Goal: Transaction & Acquisition: Book appointment/travel/reservation

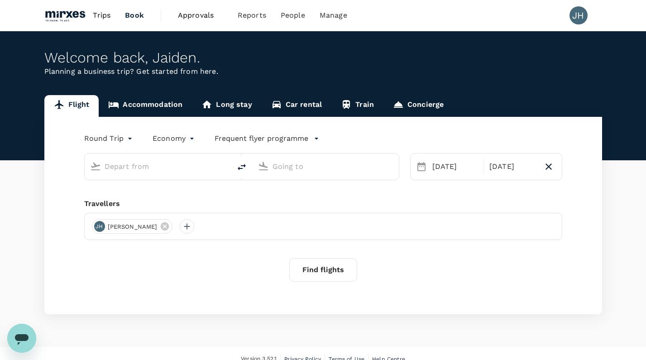
type input "[GEOGRAPHIC_DATA], [GEOGRAPHIC_DATA] (any)"
type input "Suvarnabhumi Intl (BKK)"
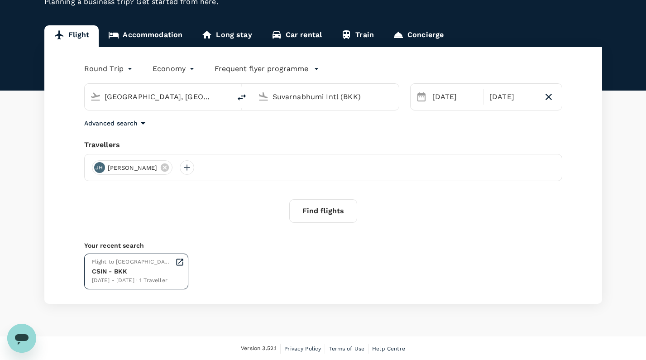
scroll to position [69, 0]
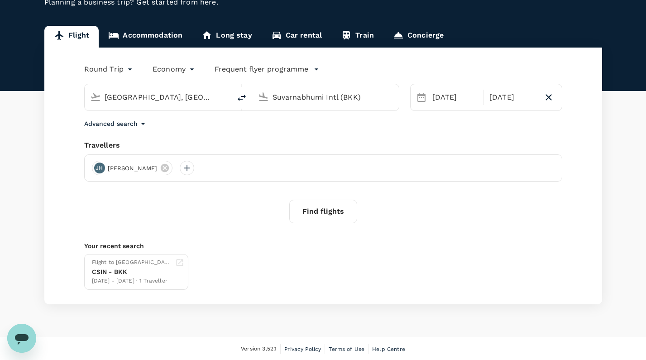
click at [131, 73] on body "Trips Book Approvals 0 Reports People Manage JH Welcome back , Jaiden . Plannin…" at bounding box center [323, 146] width 646 height 430
click at [111, 127] on li "Multi City" at bounding box center [109, 123] width 54 height 16
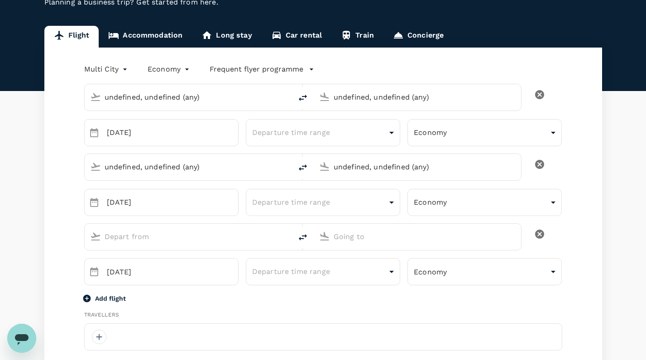
type input "multicity"
type input "undefined, undefined (any)"
type input "[GEOGRAPHIC_DATA], [GEOGRAPHIC_DATA] (any)"
type input "Suvarnabhumi Intl (BKK)"
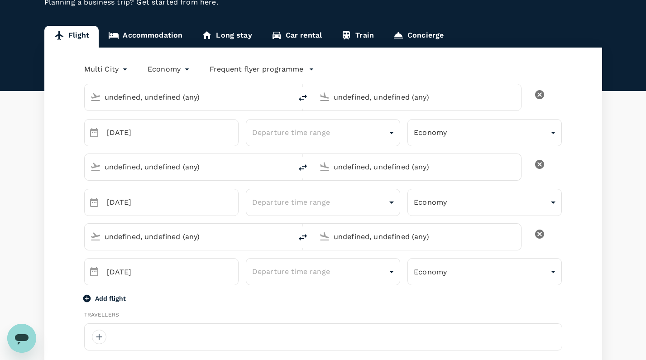
type input "Suvarnabhumi Intl (BKK)"
type input "[GEOGRAPHIC_DATA], [GEOGRAPHIC_DATA] (any)"
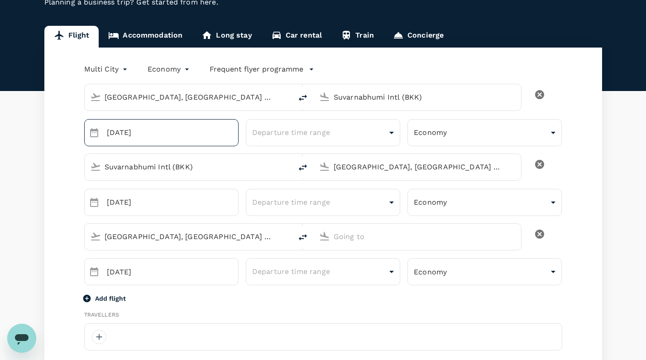
type input "65"
type input "82884989"
type input "jaidenho@mirxes.com"
click at [197, 137] on input "[DATE]" at bounding box center [173, 132] width 132 height 27
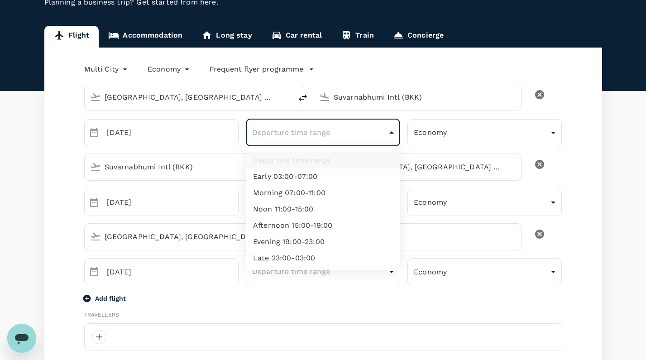
click at [171, 187] on div at bounding box center [323, 180] width 646 height 360
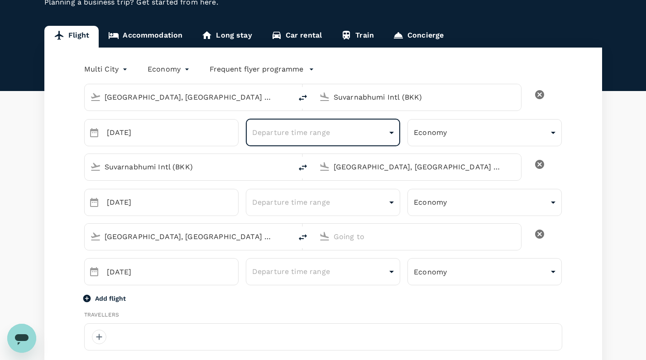
click at [391, 174] on div "[GEOGRAPHIC_DATA], [GEOGRAPHIC_DATA] (any)" at bounding box center [415, 165] width 200 height 20
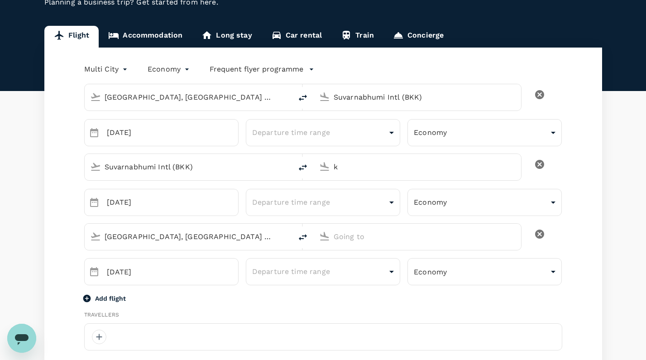
click at [375, 167] on input "k" at bounding box center [418, 167] width 168 height 14
click at [386, 205] on p "Kuala Lumpur Intl" at bounding box center [430, 201] width 159 height 9
type input "Kuala Lumpur Intl (KUL)"
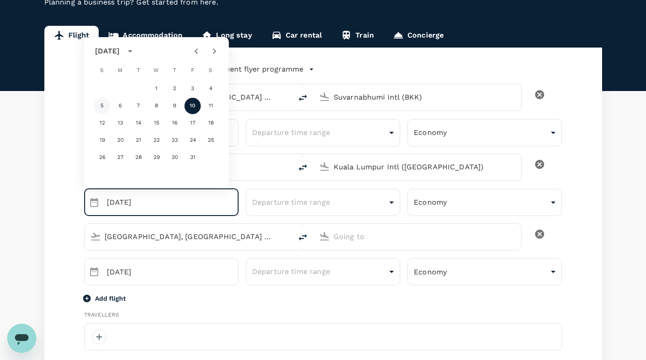
click at [104, 109] on button "5" at bounding box center [102, 106] width 16 height 16
type input "[DATE]"
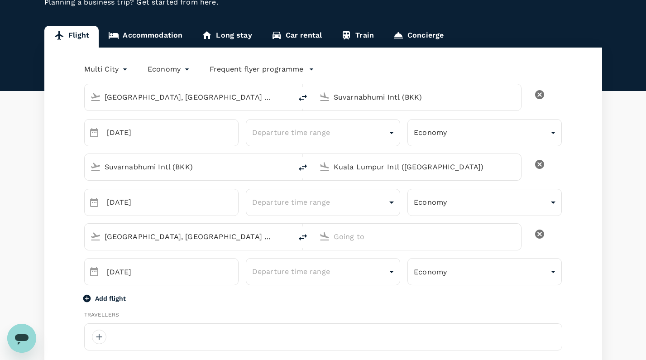
click at [250, 239] on input "[GEOGRAPHIC_DATA], [GEOGRAPHIC_DATA] (any)" at bounding box center [189, 236] width 168 height 14
type input "k"
click at [206, 251] on div "​ 10 Oct ​" at bounding box center [158, 268] width 162 height 34
click at [204, 239] on input "[GEOGRAPHIC_DATA], [GEOGRAPHIC_DATA] (any)" at bounding box center [189, 236] width 168 height 14
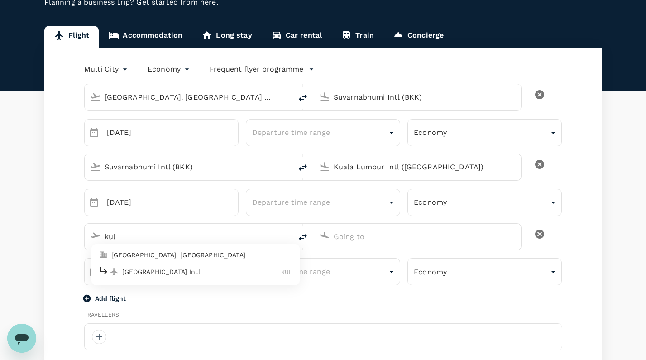
click at [138, 275] on p "Kuala Lumpur Intl" at bounding box center [201, 271] width 159 height 9
type input "Kuala Lumpur Intl (KUL)"
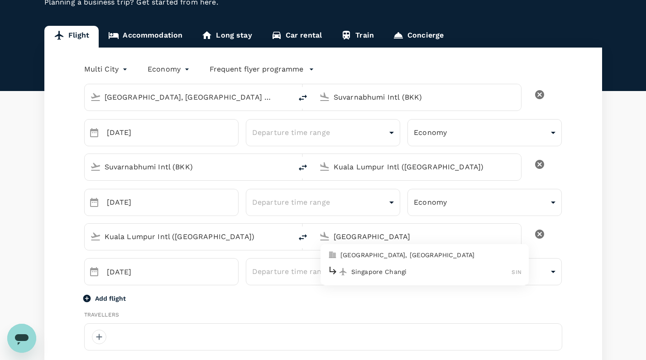
type input "[GEOGRAPHIC_DATA], [GEOGRAPHIC_DATA] (any)"
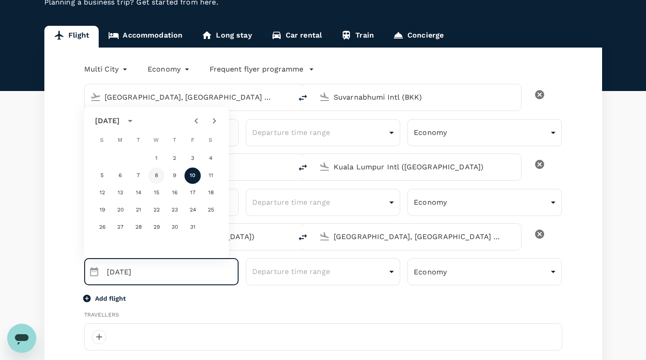
click at [156, 178] on button "8" at bounding box center [156, 175] width 16 height 16
type input "08 Oct"
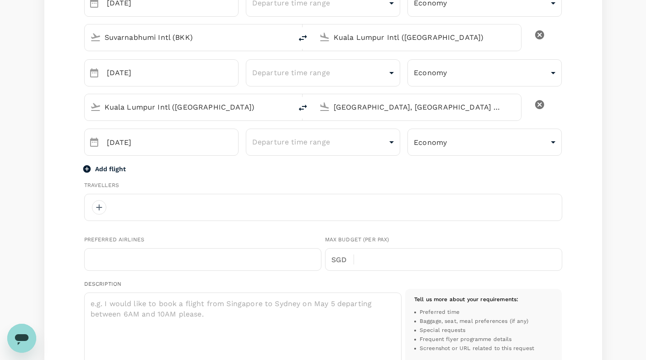
scroll to position [199, 0]
click at [95, 205] on div at bounding box center [99, 207] width 14 height 14
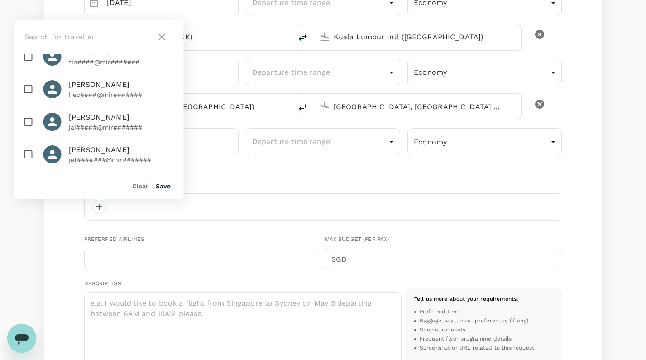
scroll to position [90, 0]
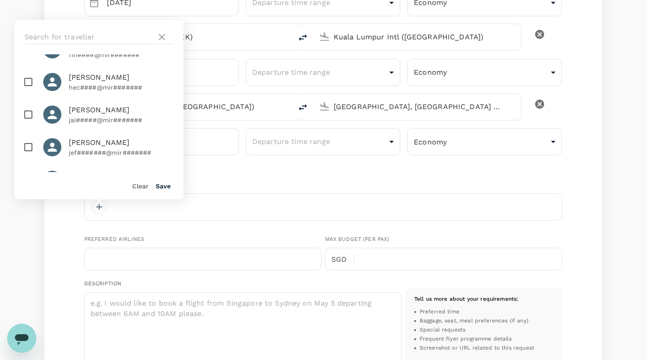
click at [85, 113] on span "[PERSON_NAME]" at bounding box center [121, 110] width 105 height 11
checkbox input "true"
click at [162, 185] on button "Save" at bounding box center [163, 185] width 15 height 7
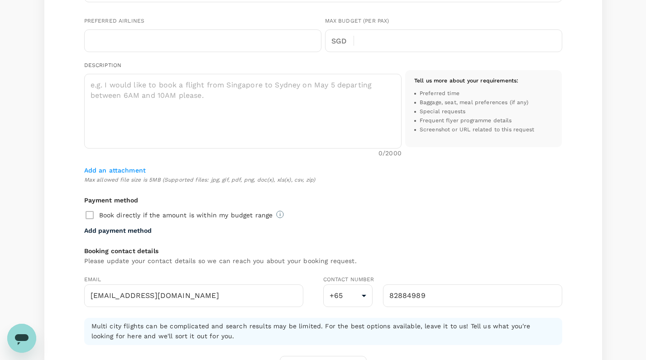
scroll to position [385, 0]
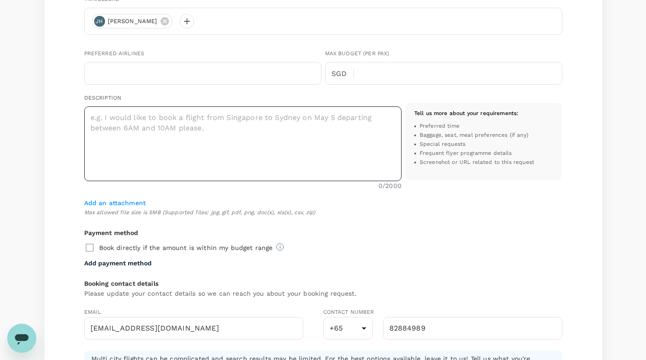
click at [212, 159] on textarea at bounding box center [242, 143] width 317 height 75
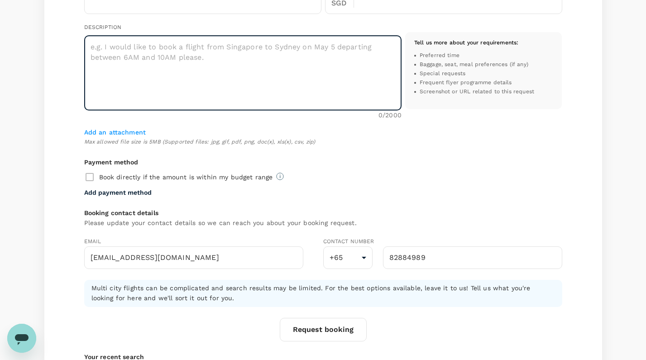
scroll to position [456, 0]
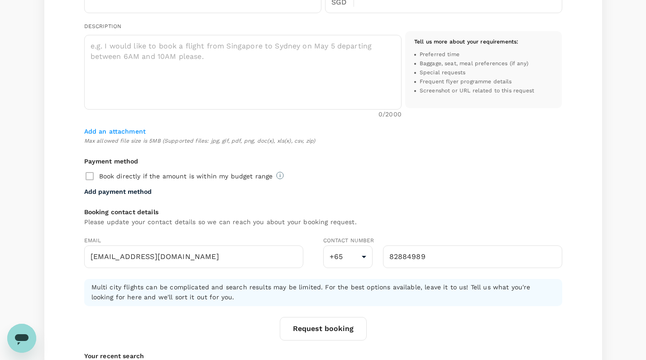
click at [103, 179] on div "Book directly if the amount is within my budget range" at bounding box center [323, 176] width 478 height 19
click at [89, 175] on div "Book directly if the amount is within my budget range" at bounding box center [323, 176] width 478 height 19
click at [93, 172] on div "Book directly if the amount is within my budget range" at bounding box center [323, 176] width 478 height 19
click at [324, 319] on button "Request booking" at bounding box center [323, 329] width 87 height 24
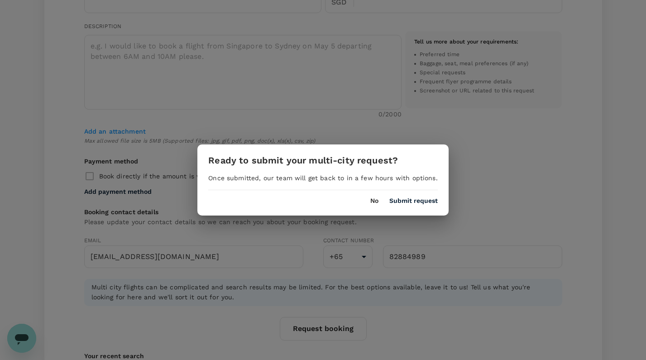
click at [419, 198] on button "Submit request" at bounding box center [413, 200] width 48 height 7
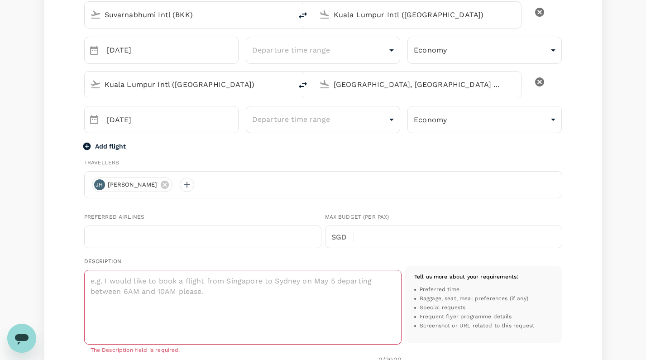
scroll to position [229, 0]
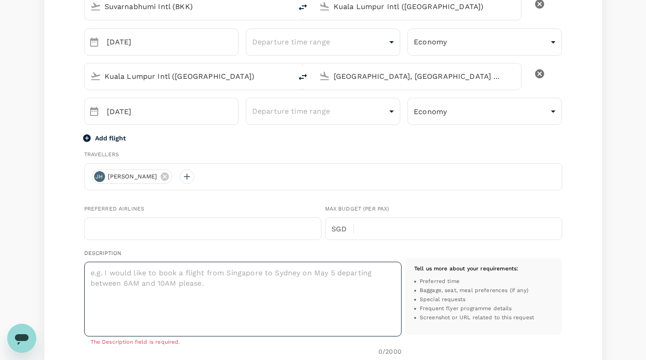
click at [280, 274] on textarea at bounding box center [242, 299] width 317 height 75
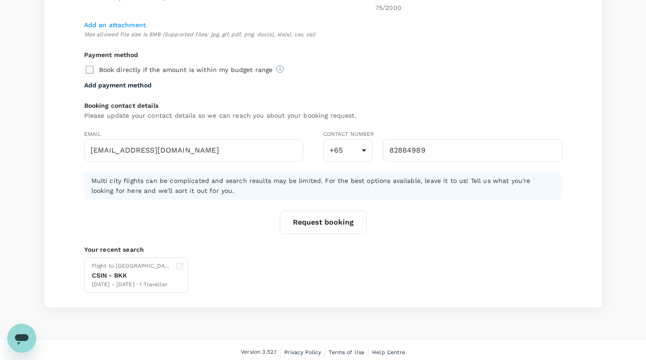
scroll to position [573, 0]
type textarea "5th october departure in the evening 8th october departure in the evening"
click at [335, 217] on button "Request booking" at bounding box center [323, 223] width 87 height 24
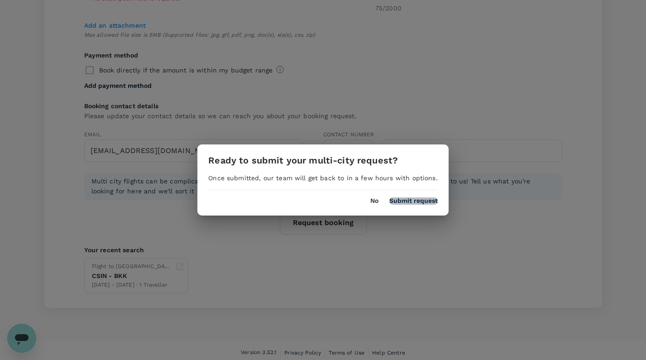
click at [425, 199] on button "Submit request" at bounding box center [413, 200] width 48 height 7
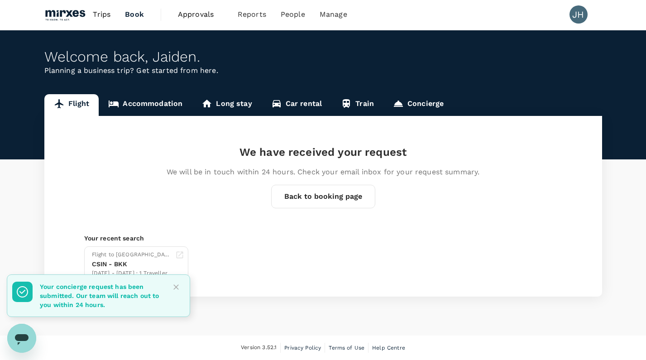
scroll to position [0, 0]
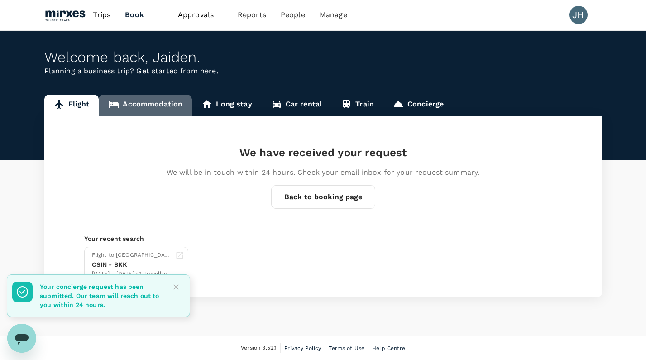
click at [148, 104] on link "Accommodation" at bounding box center [145, 106] width 93 height 22
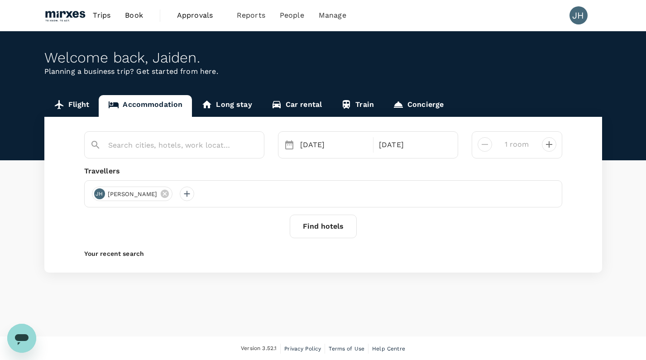
type input "Bangkok"
click at [302, 152] on div "[DATE]" at bounding box center [333, 145] width 75 height 18
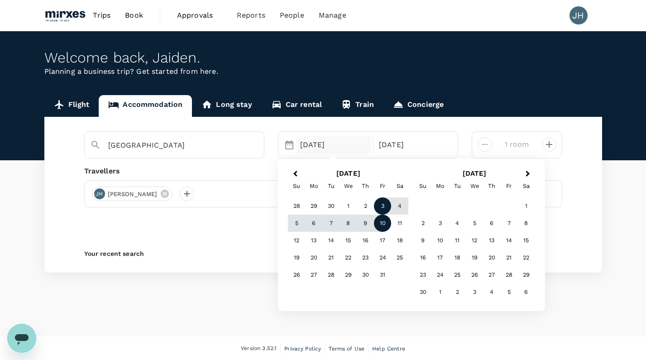
click at [386, 208] on div "3" at bounding box center [382, 206] width 17 height 17
click at [291, 228] on div "5" at bounding box center [296, 223] width 17 height 17
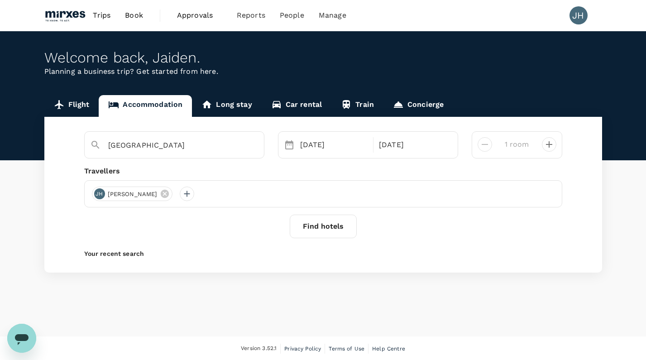
click at [296, 227] on button "Find hotels" at bounding box center [323, 227] width 67 height 24
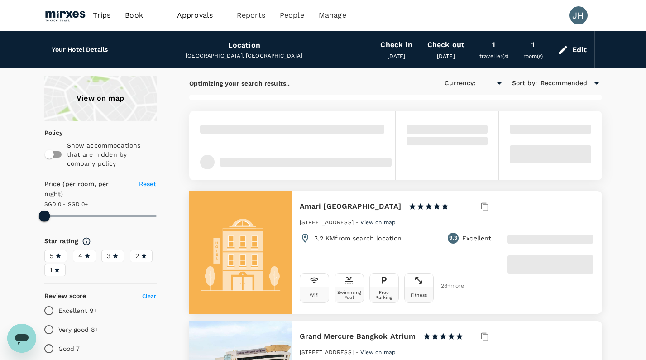
type input "499.11"
type input "SGD"
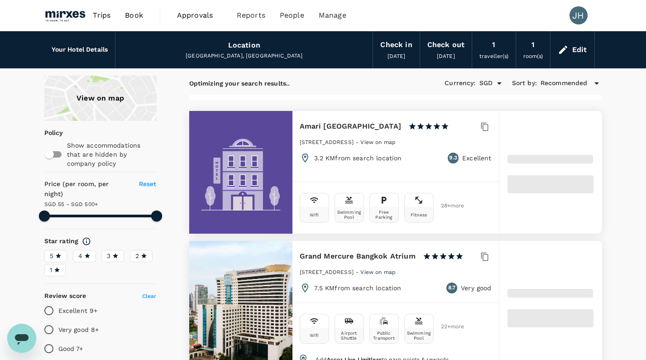
type input "499.45"
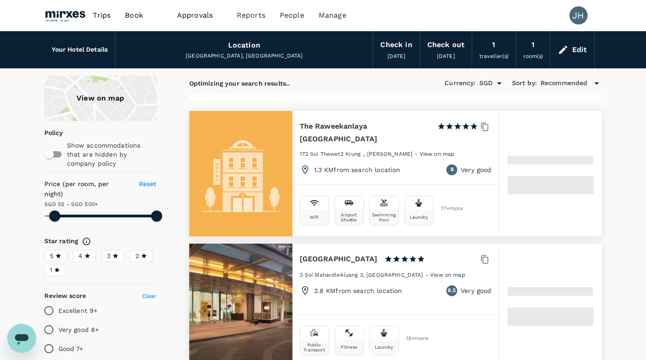
type input "9.45"
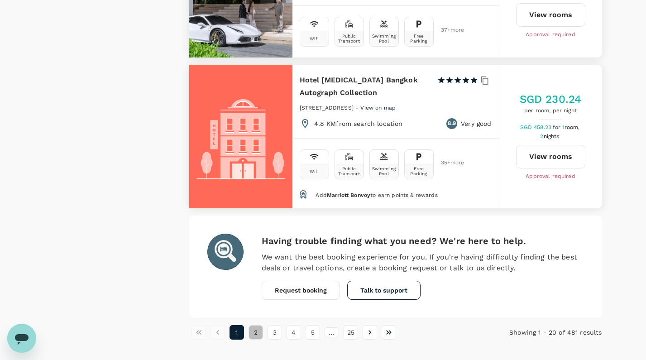
click at [256, 325] on button "2" at bounding box center [255, 332] width 14 height 14
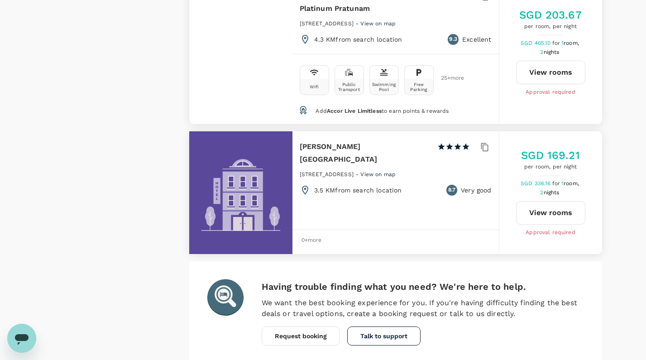
scroll to position [2624, 0]
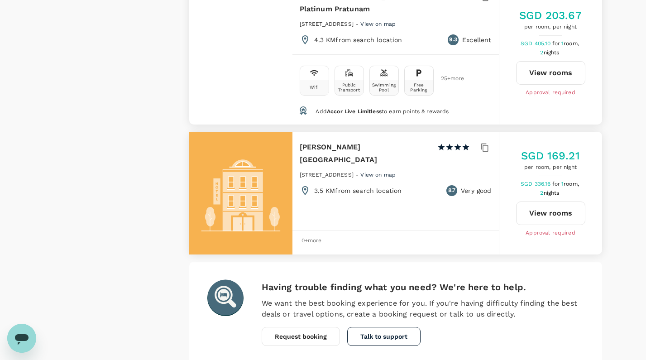
scroll to position [0, 0]
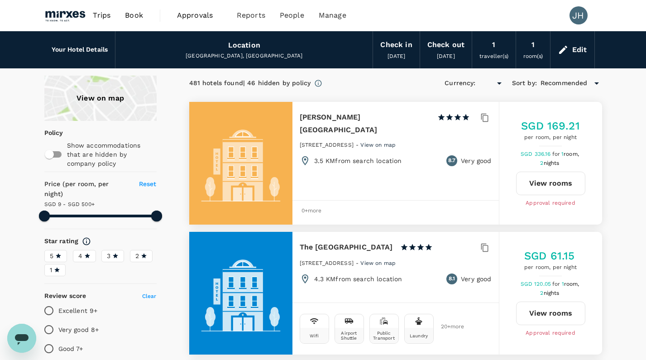
type input "499.45"
type input "SGD"
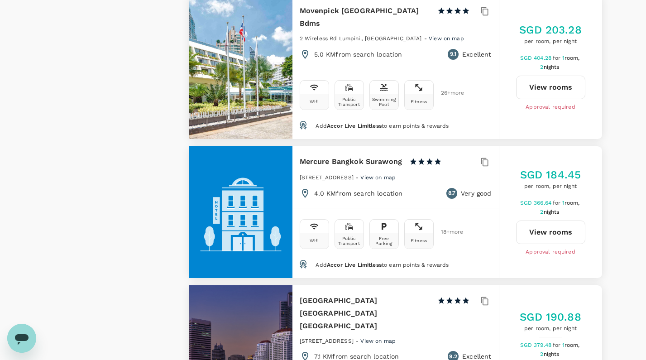
scroll to position [1491, 0]
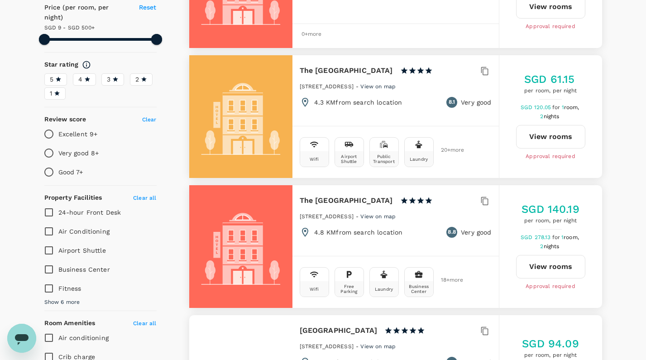
scroll to position [0, 0]
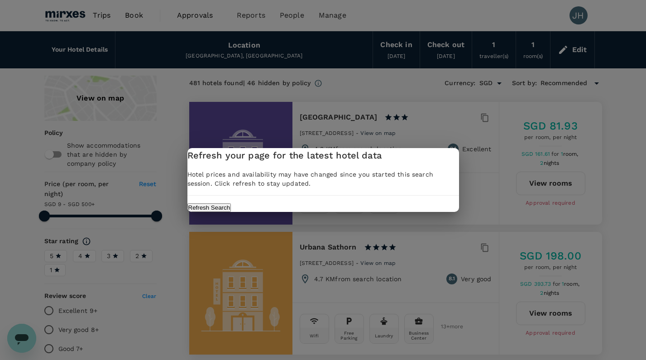
type input "499.45"
click at [231, 212] on button "Refresh Search" at bounding box center [209, 207] width 44 height 9
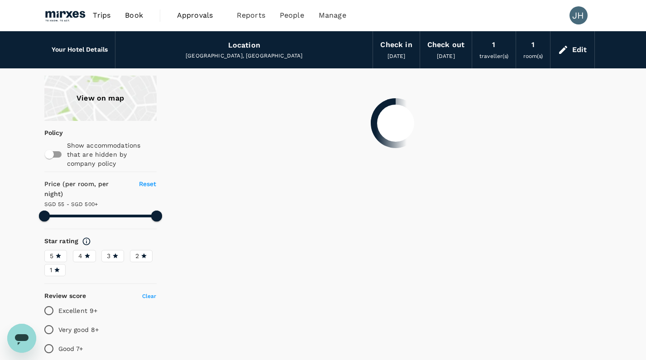
type input "499.45"
type input "9.45"
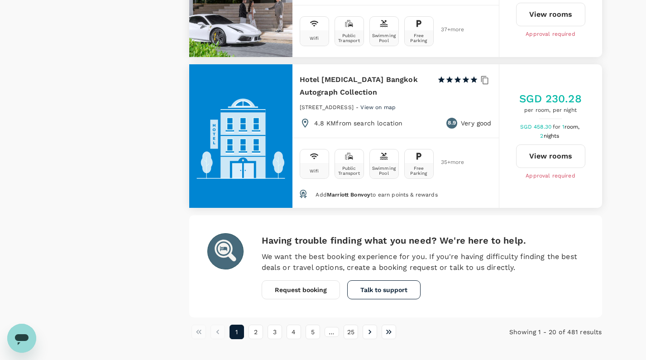
scroll to position [2637, 0]
click at [259, 325] on button "2" at bounding box center [255, 332] width 14 height 14
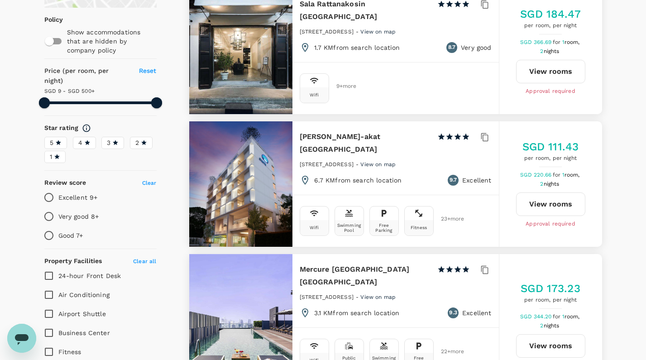
scroll to position [232, 0]
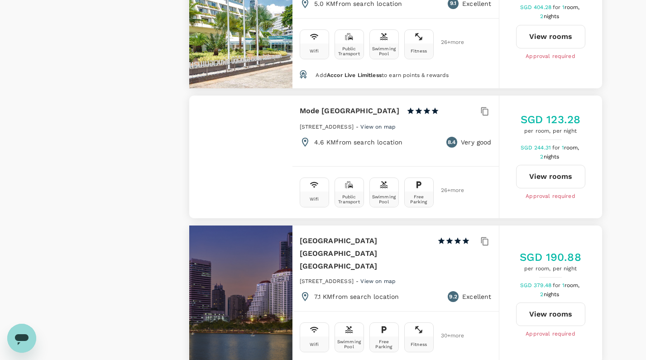
scroll to position [1557, 0]
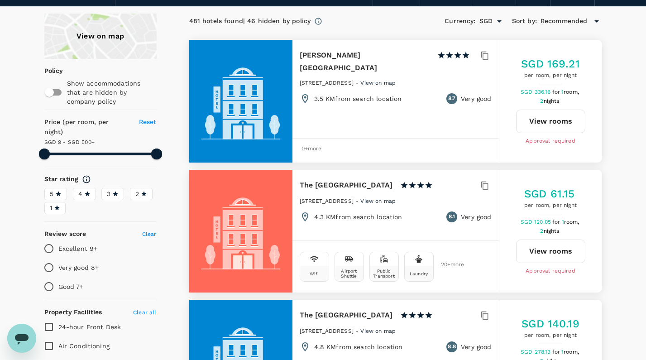
scroll to position [0, 0]
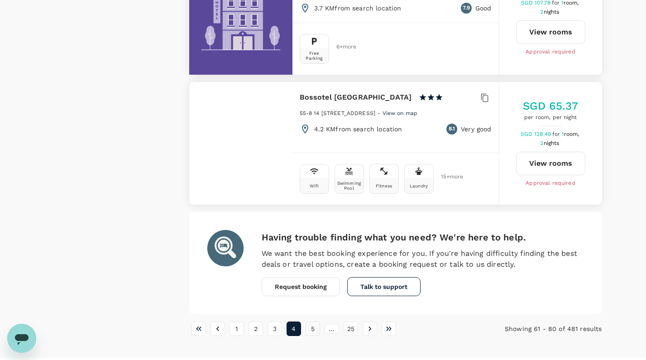
click at [314, 321] on button "5" at bounding box center [313, 328] width 14 height 14
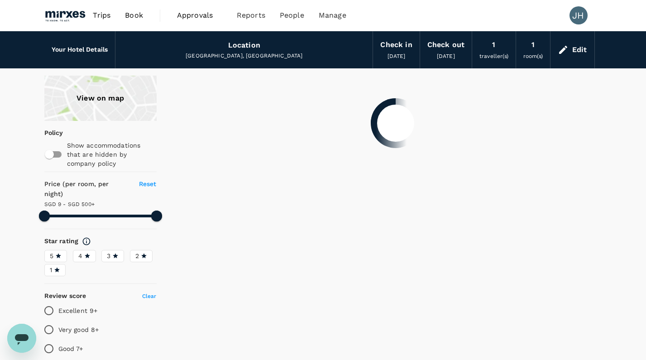
type input "499.45"
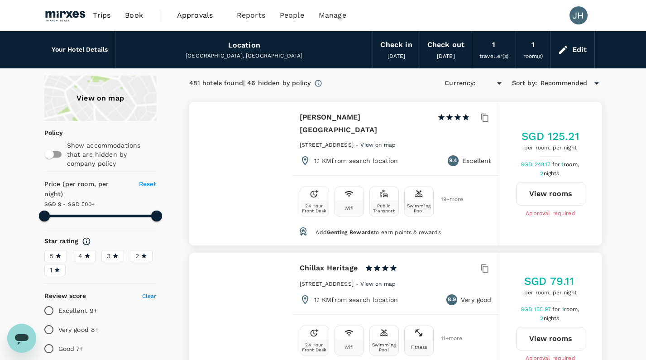
type input "SGD"
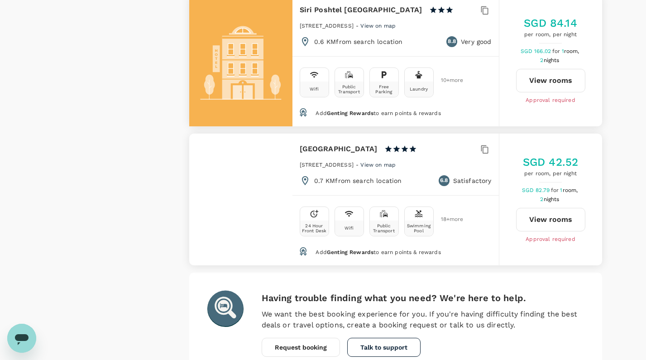
scroll to position [2626, 0]
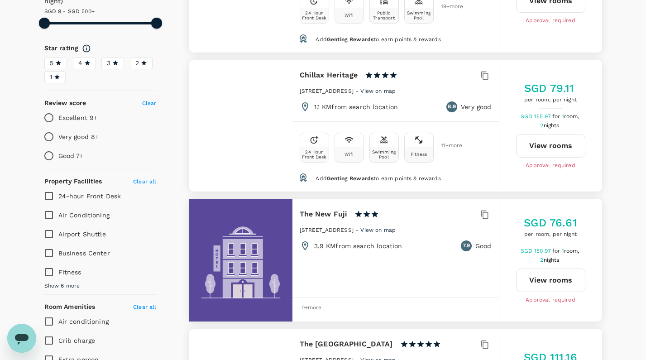
scroll to position [0, 0]
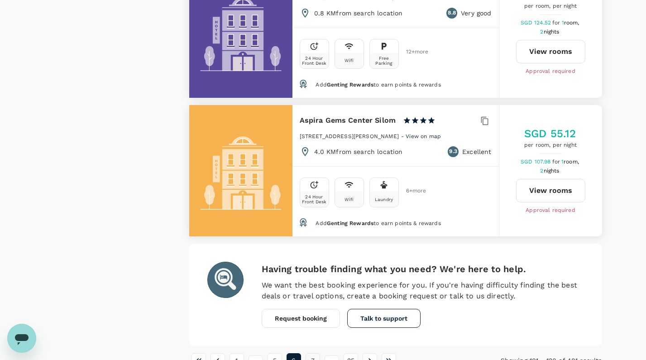
click at [310, 353] on button "7" at bounding box center [313, 360] width 14 height 14
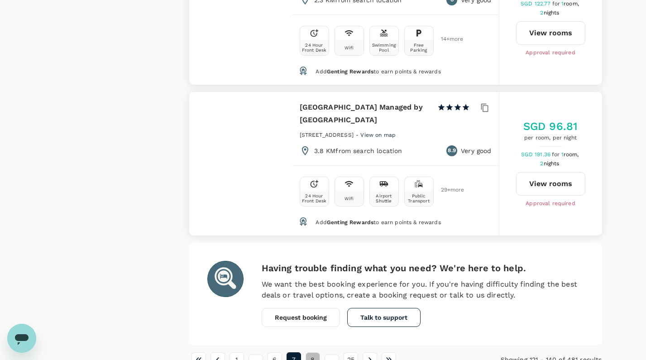
click at [309, 352] on button "8" at bounding box center [313, 359] width 14 height 14
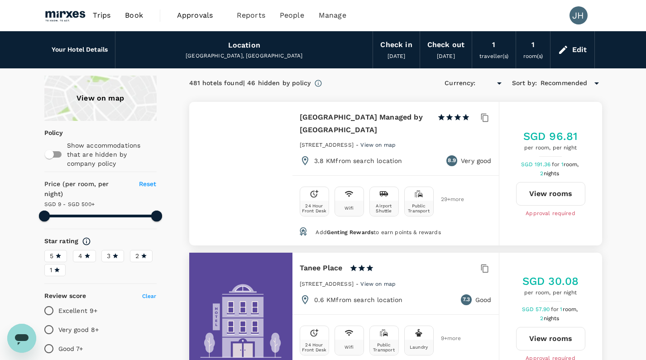
type input "499.45"
type input "SGD"
click at [121, 116] on div "View on map" at bounding box center [100, 98] width 112 height 45
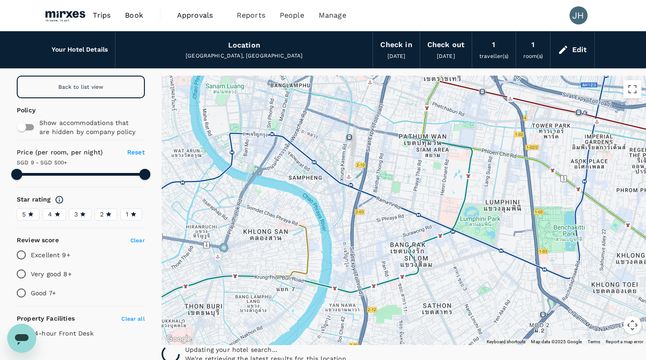
type input "499.45"
click at [585, 52] on div "Edit" at bounding box center [579, 49] width 15 height 13
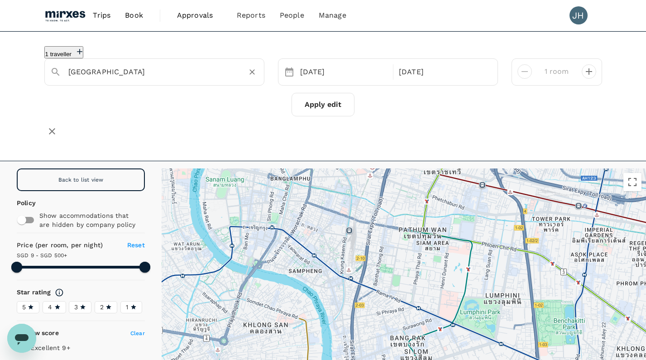
click at [194, 72] on input "Bangkok" at bounding box center [150, 72] width 165 height 14
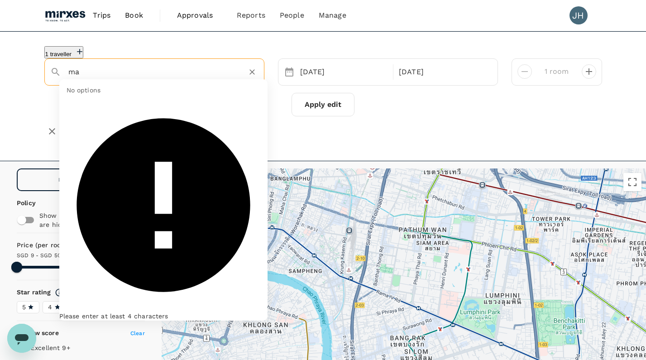
type input "mar"
type input "499.45"
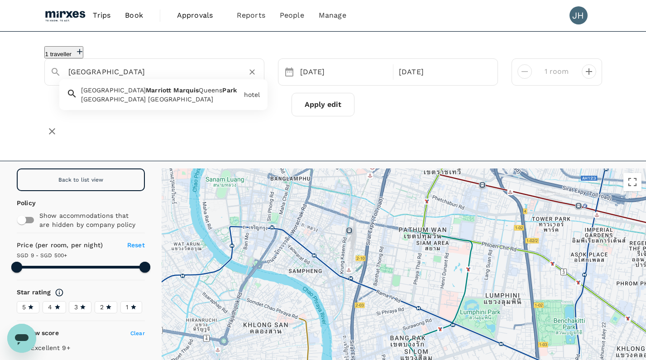
click at [222, 90] on span "Park" at bounding box center [229, 89] width 14 height 7
type input "Bangkok Marriott Marquis Queens Park"
click at [311, 108] on button "Apply edit" at bounding box center [322, 105] width 63 height 24
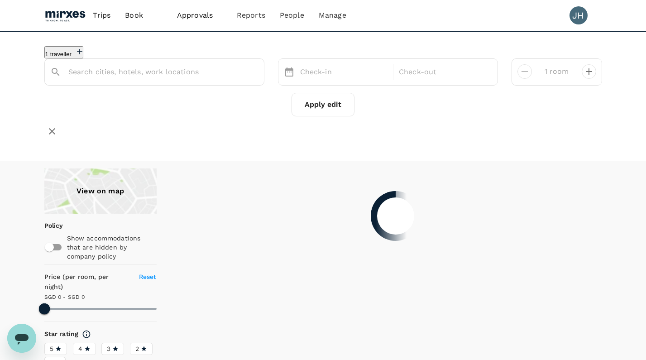
type input "Bangkok Marriott Marquis Queens Park"
type input "298.58"
type input "69.71"
type input "297.71"
type input "41.71"
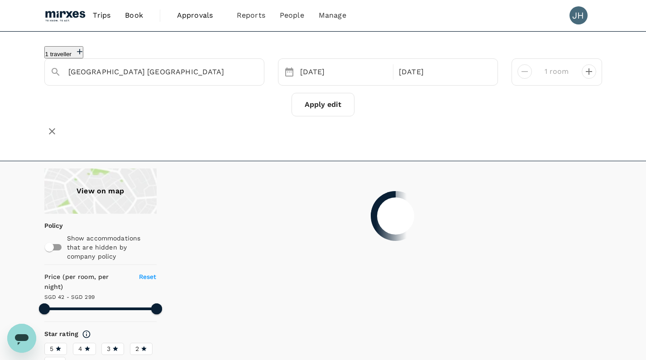
type input "297.71"
type input "38.79"
type input "499.79"
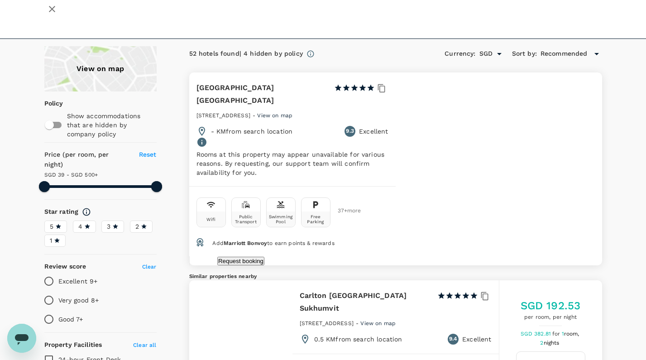
scroll to position [120, 0]
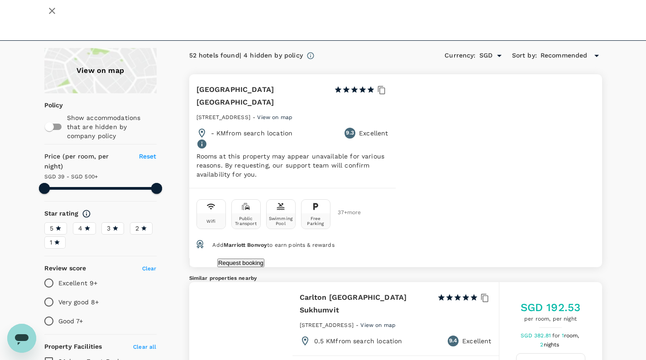
click at [264, 258] on button "Request booking" at bounding box center [240, 262] width 47 height 9
type textarea "please check if within policy"
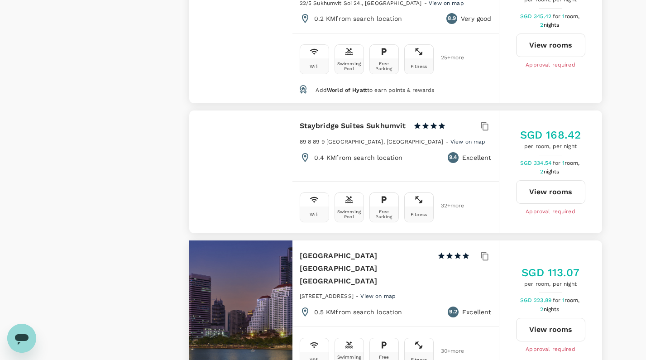
scroll to position [1008, 0]
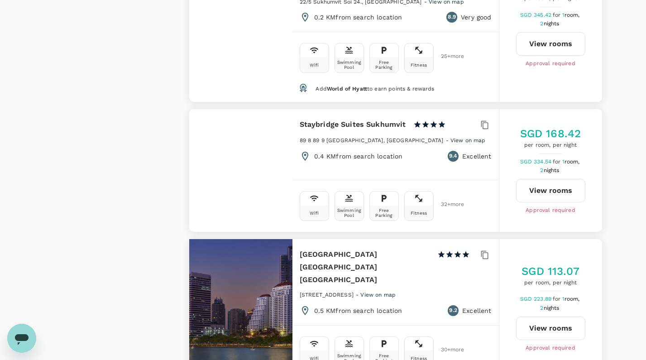
click at [500, 267] on div "SGD 113.07 per room, per night SGD 223.89 for 1 room, 2 nights View rooms Appro…" at bounding box center [550, 308] width 103 height 89
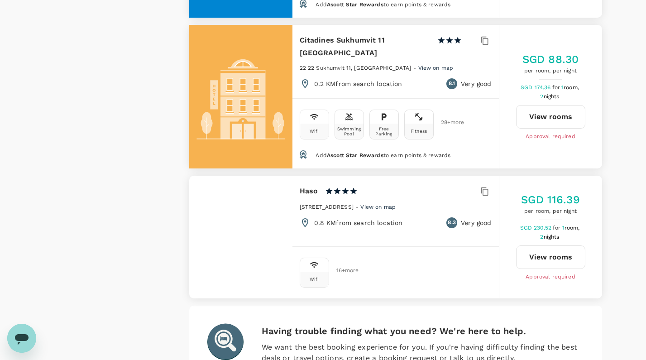
scroll to position [2783, 0]
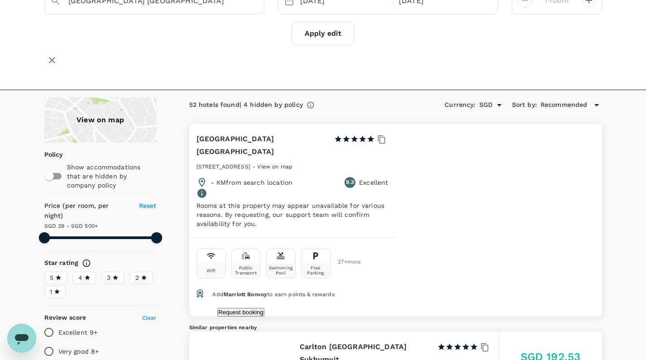
scroll to position [0, 0]
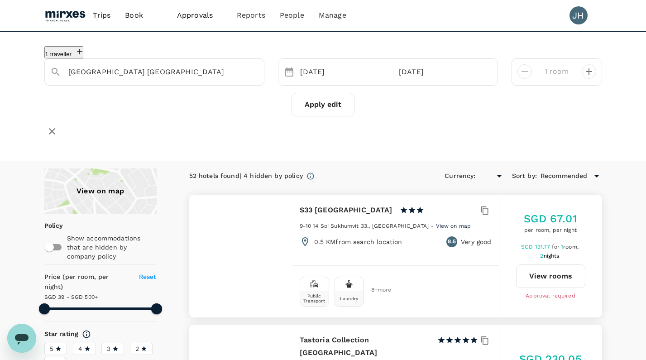
type input "499.79"
type input "SGD"
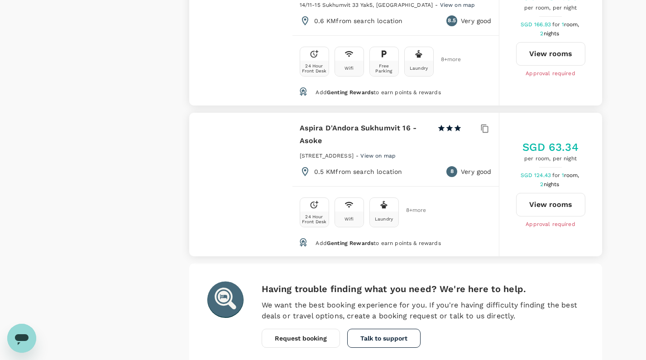
scroll to position [2800, 0]
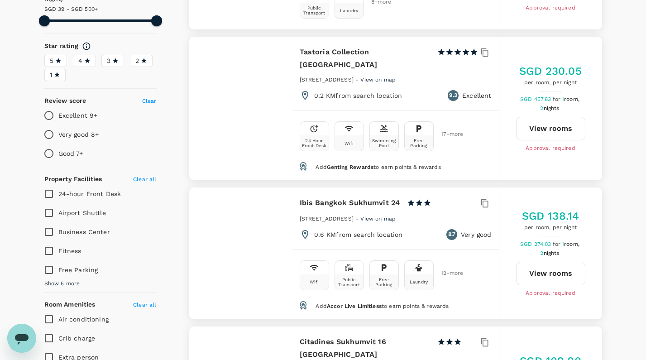
scroll to position [0, 0]
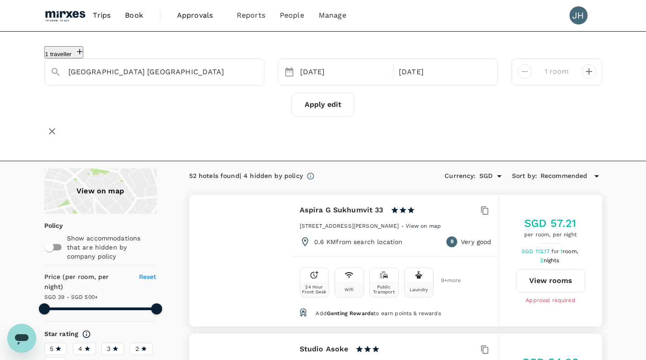
type input "499.79"
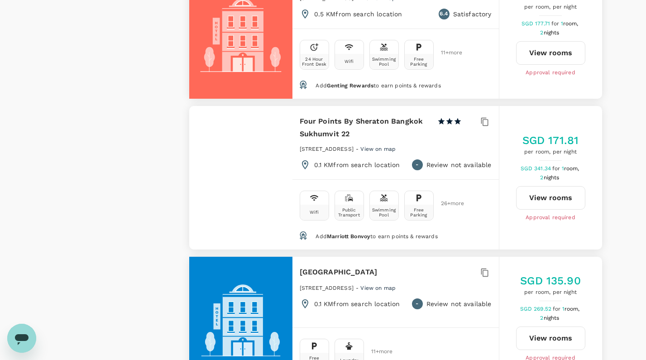
scroll to position [954, 0]
click at [556, 186] on button "View rooms" at bounding box center [550, 198] width 69 height 24
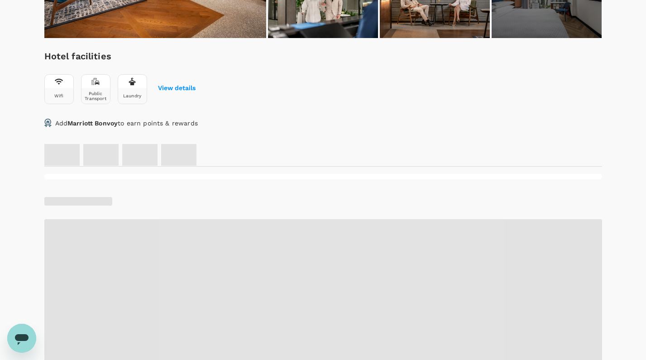
scroll to position [299, 0]
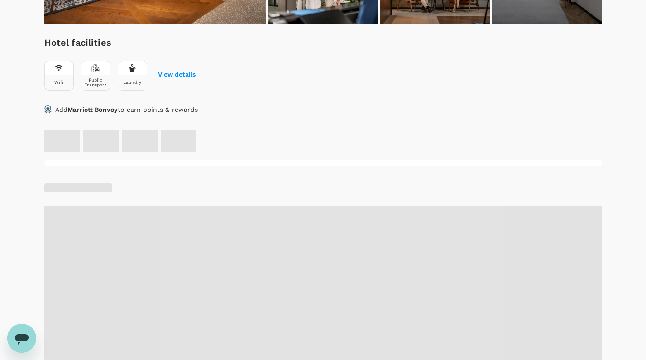
click at [431, 120] on div "Four Points By Sheraton Bangkok Sukhumvit 22 1 Star 2 Stars 3 Stars 4 Stars 5 S…" at bounding box center [323, 250] width 558 height 918
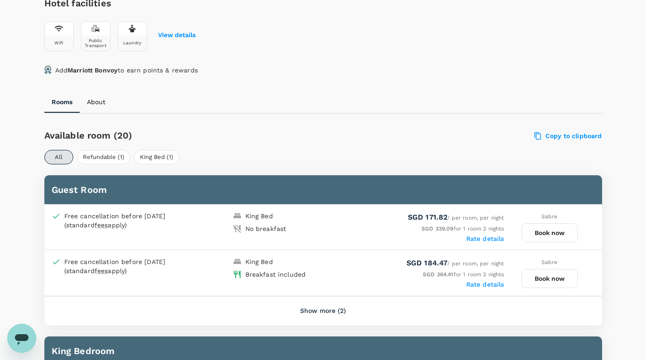
scroll to position [332, 0]
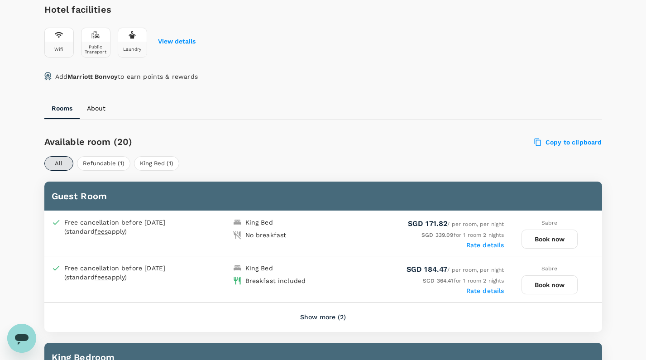
click at [337, 315] on button "Show more (2)" at bounding box center [322, 317] width 71 height 22
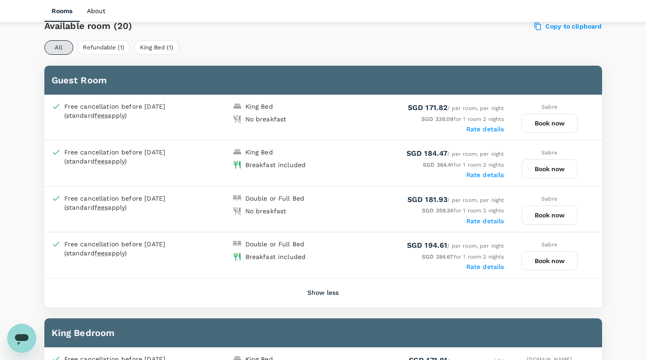
scroll to position [453, 0]
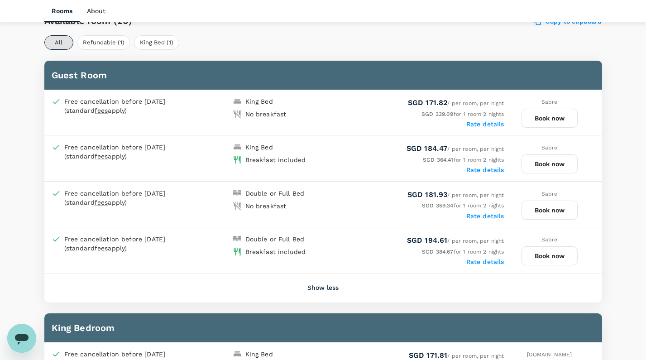
click at [545, 158] on button "Book now" at bounding box center [549, 163] width 56 height 19
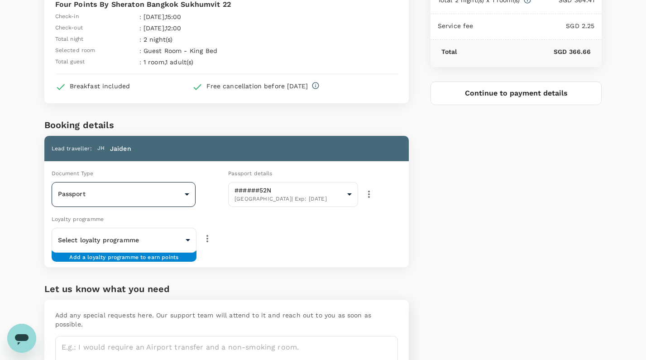
scroll to position [73, 0]
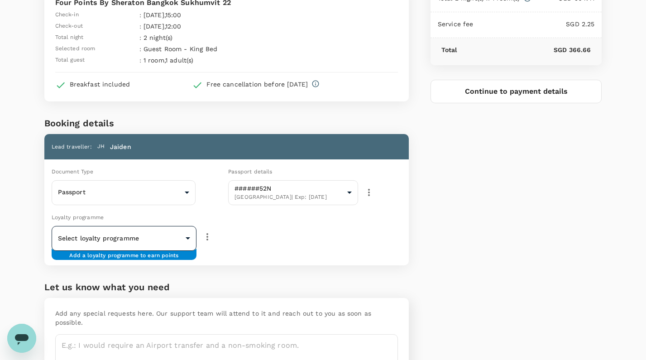
click at [167, 241] on body "Back to hotel details Review selection You've selected Four Points By Sheraton …" at bounding box center [323, 172] width 646 height 490
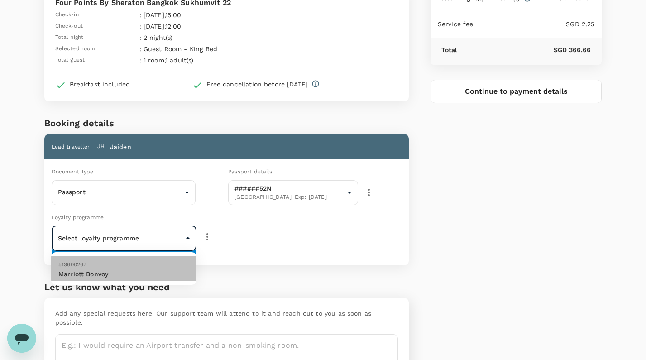
click at [149, 271] on p "Marriott Bonvoy" at bounding box center [123, 273] width 131 height 9
type input "9fc587d2-5874-46c2-897d-093871e627e1"
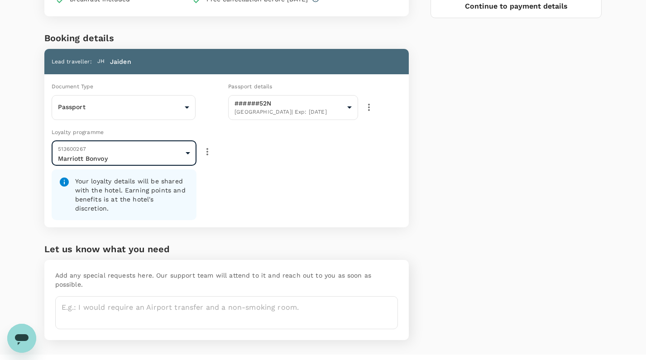
scroll to position [158, 0]
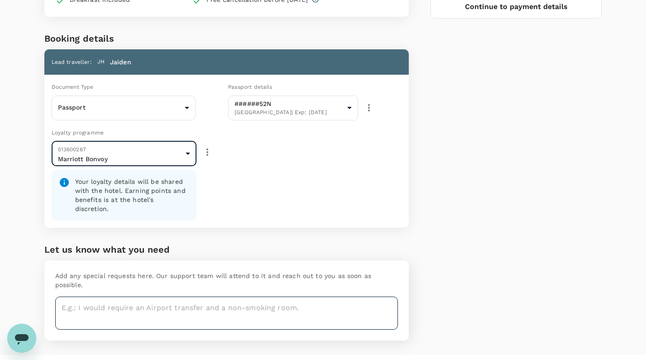
click at [214, 296] on textarea at bounding box center [226, 312] width 343 height 33
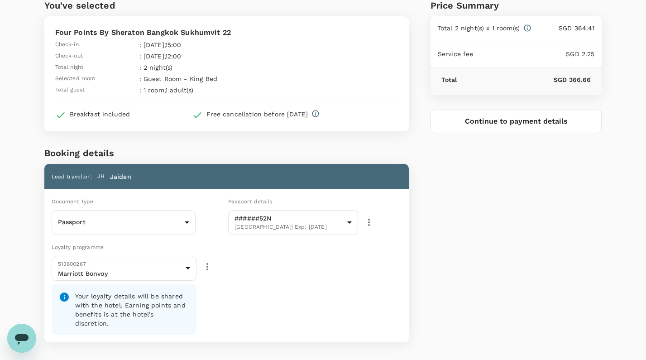
scroll to position [39, 0]
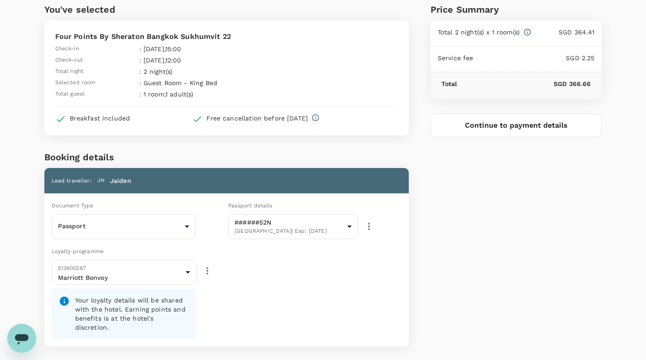
click at [491, 135] on button "Continue to payment details" at bounding box center [516, 126] width 172 height 24
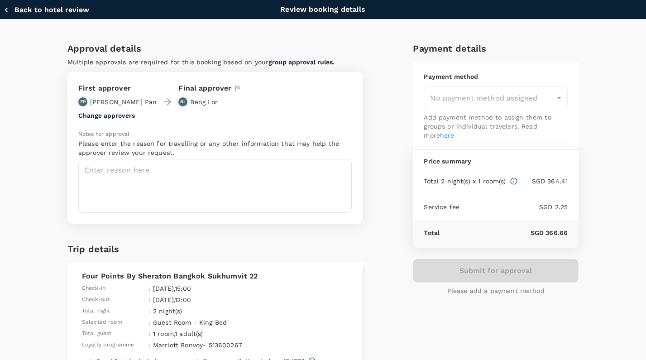
type input "9fbbbe2b-f4ca-495e-a82e-e84c83b30aa5"
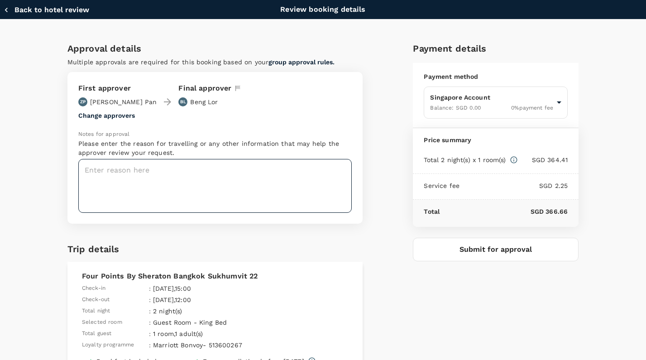
click at [119, 191] on textarea at bounding box center [214, 186] width 273 height 54
type textarea "t"
click at [112, 192] on textarea "to" at bounding box center [214, 186] width 273 height 54
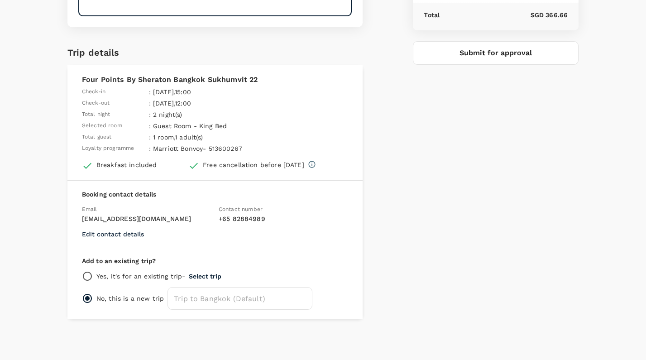
scroll to position [196, 0]
type textarea "to attend thai oncology conference"
click at [526, 48] on button "Submit for approval" at bounding box center [496, 54] width 166 height 24
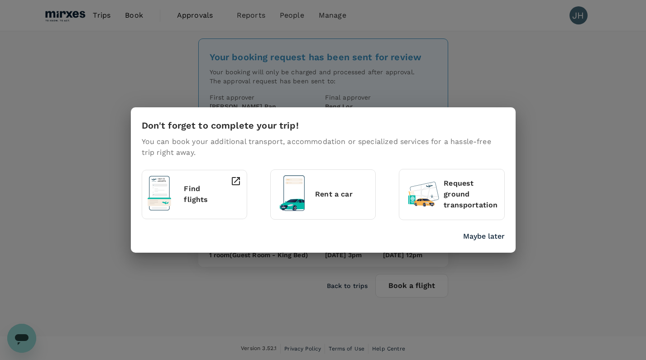
click at [484, 232] on p "Maybe later" at bounding box center [484, 236] width 42 height 11
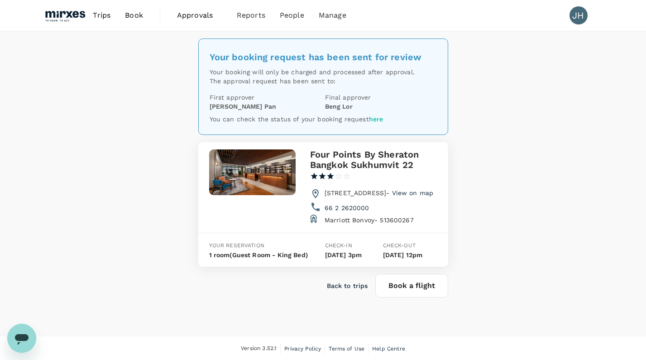
click at [137, 7] on link "Book" at bounding box center [134, 15] width 33 height 31
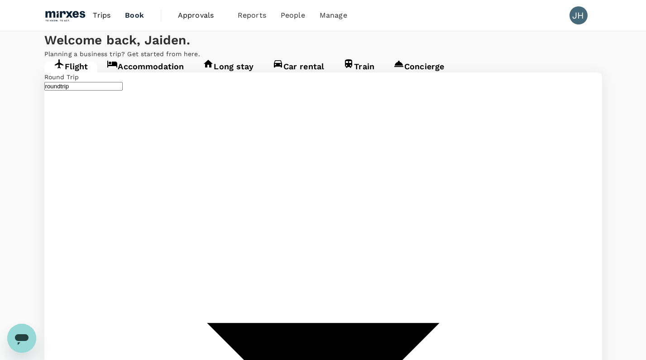
type input "undefined, undefined (any)"
click at [196, 16] on span "Approvals" at bounding box center [200, 15] width 45 height 11
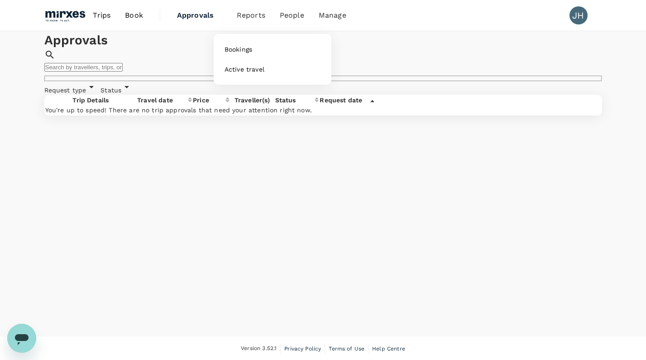
click at [250, 21] on li "Reports" at bounding box center [250, 15] width 43 height 31
click at [255, 16] on span "Reports" at bounding box center [251, 15] width 29 height 11
click at [239, 51] on span "Bookings" at bounding box center [238, 49] width 28 height 9
